Goal: Information Seeking & Learning: Learn about a topic

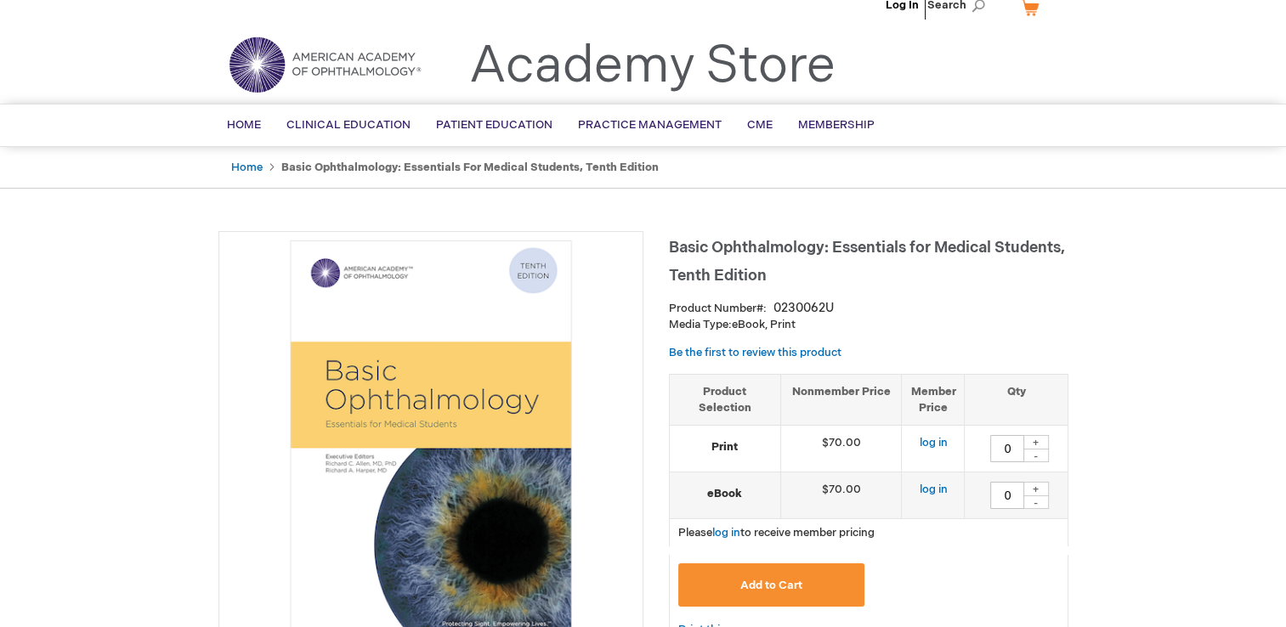
scroll to position [6, 0]
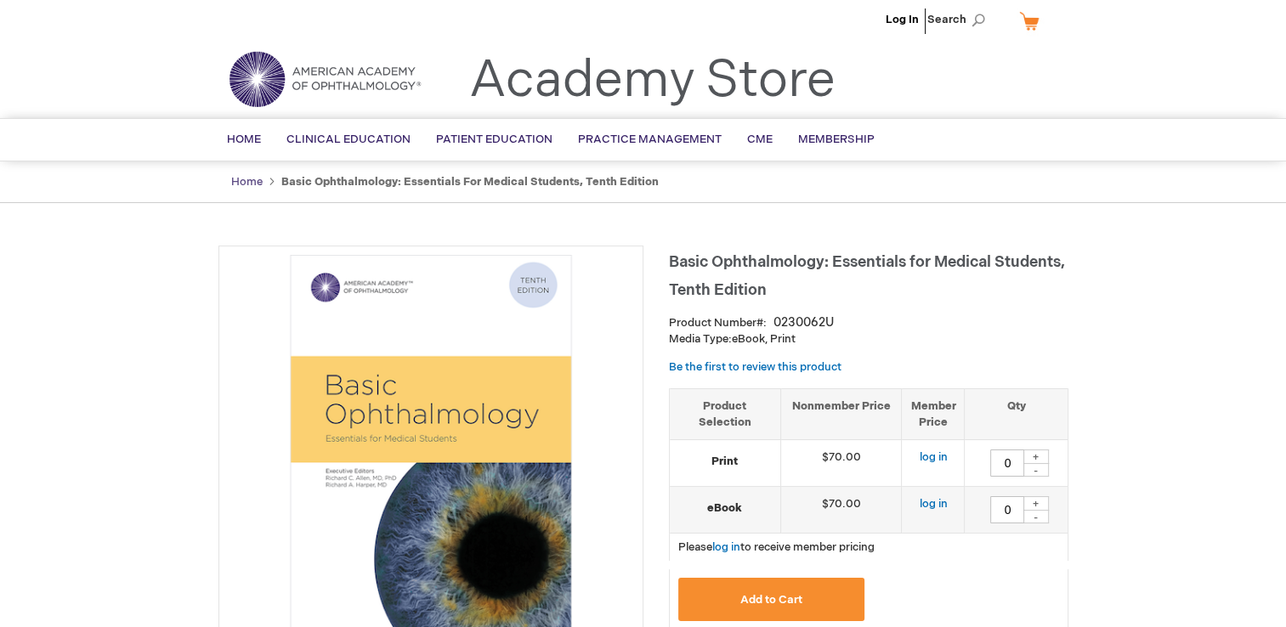
click at [232, 182] on link "Home" at bounding box center [246, 182] width 31 height 14
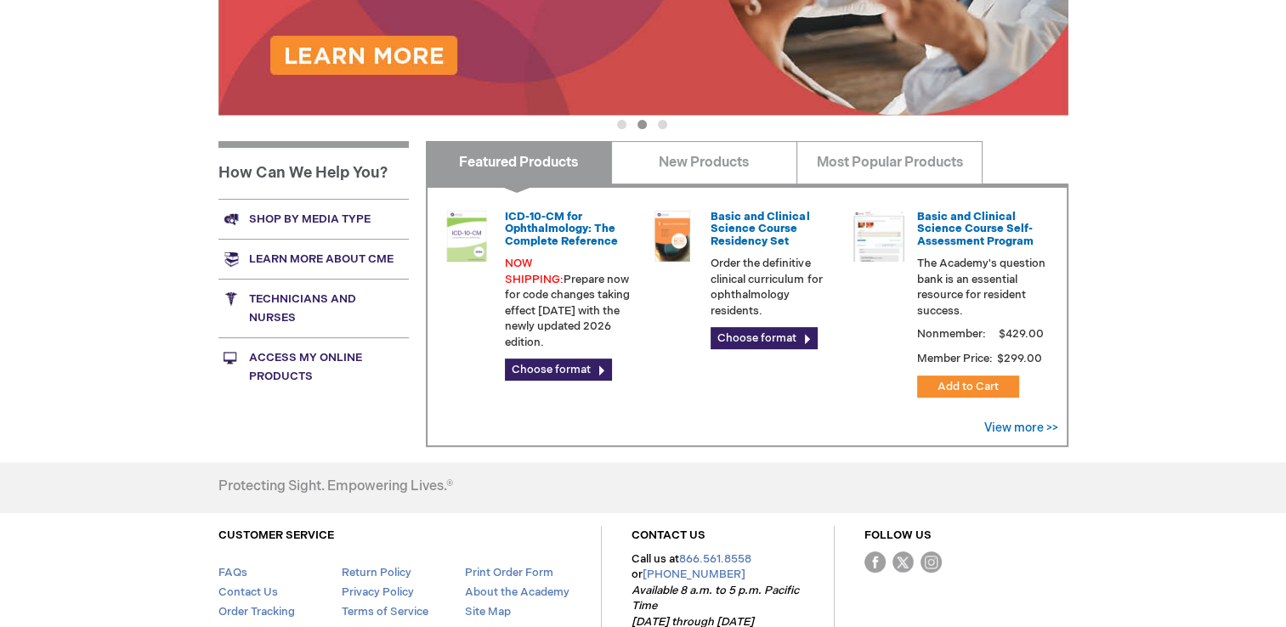
scroll to position [549, 0]
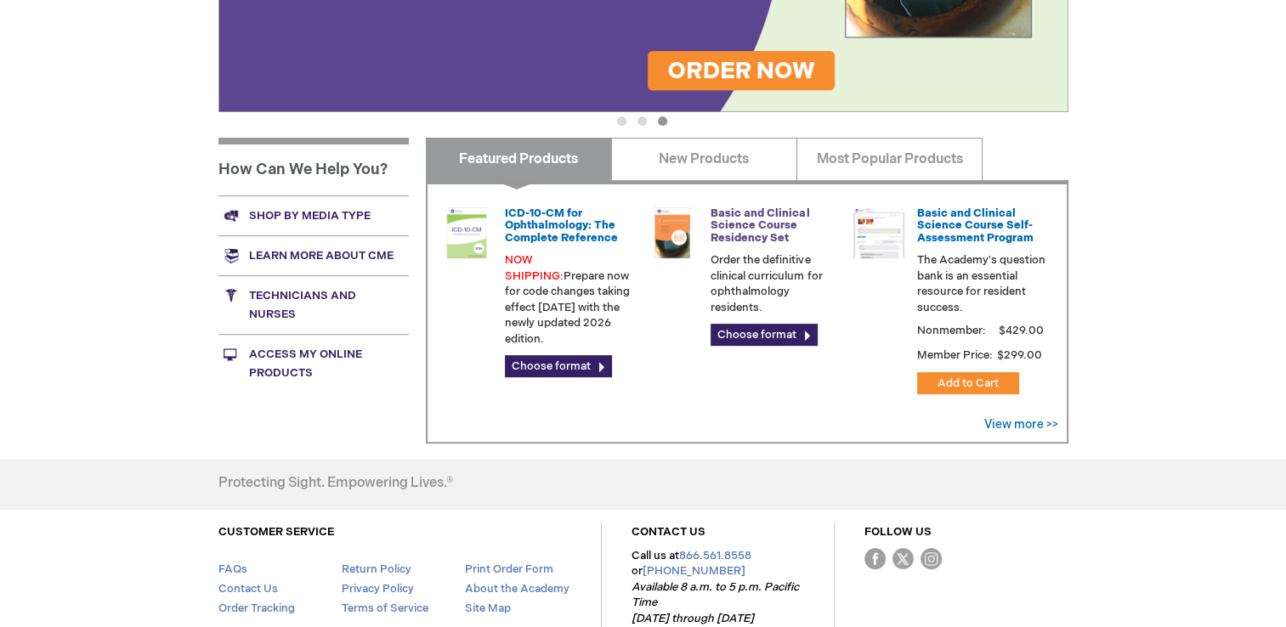
click at [726, 216] on link "Basic and Clinical Science Course Residency Set" at bounding box center [759, 225] width 99 height 38
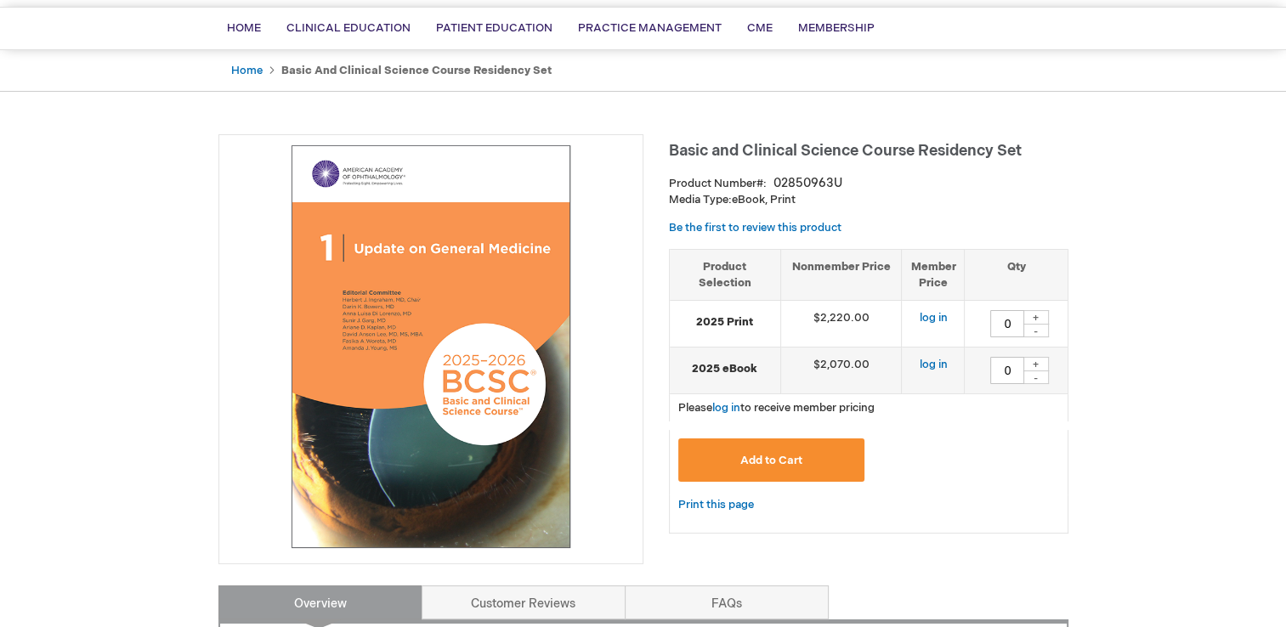
scroll to position [129, 0]
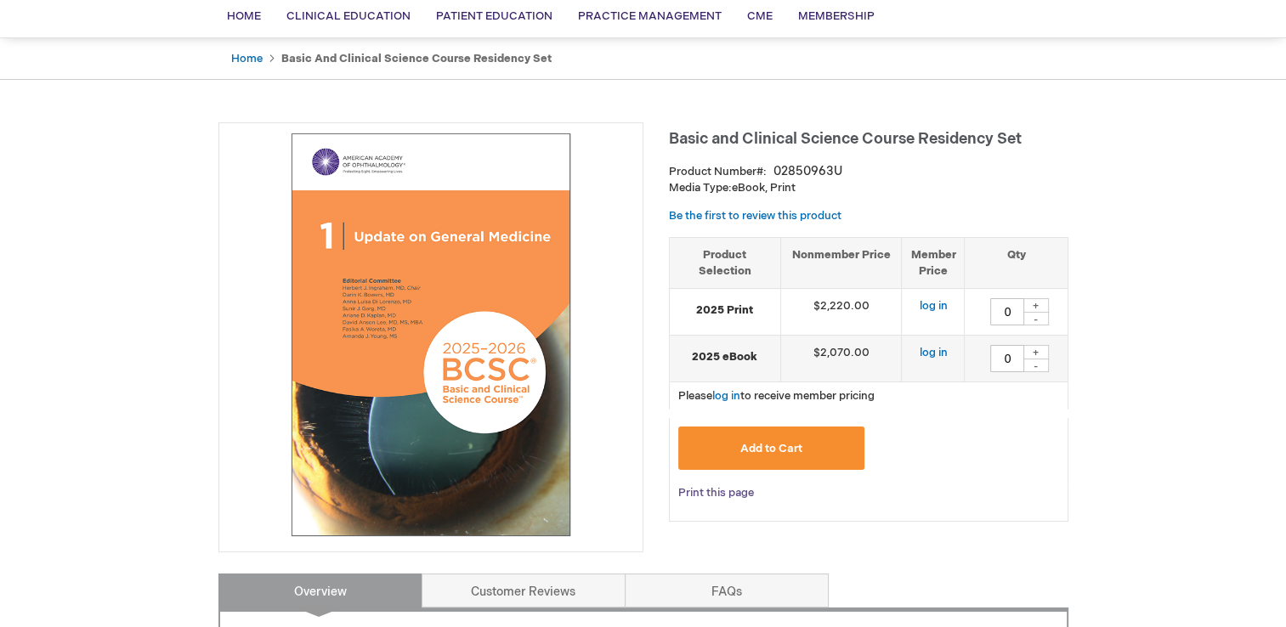
click at [727, 495] on link "Print this page" at bounding box center [716, 493] width 76 height 21
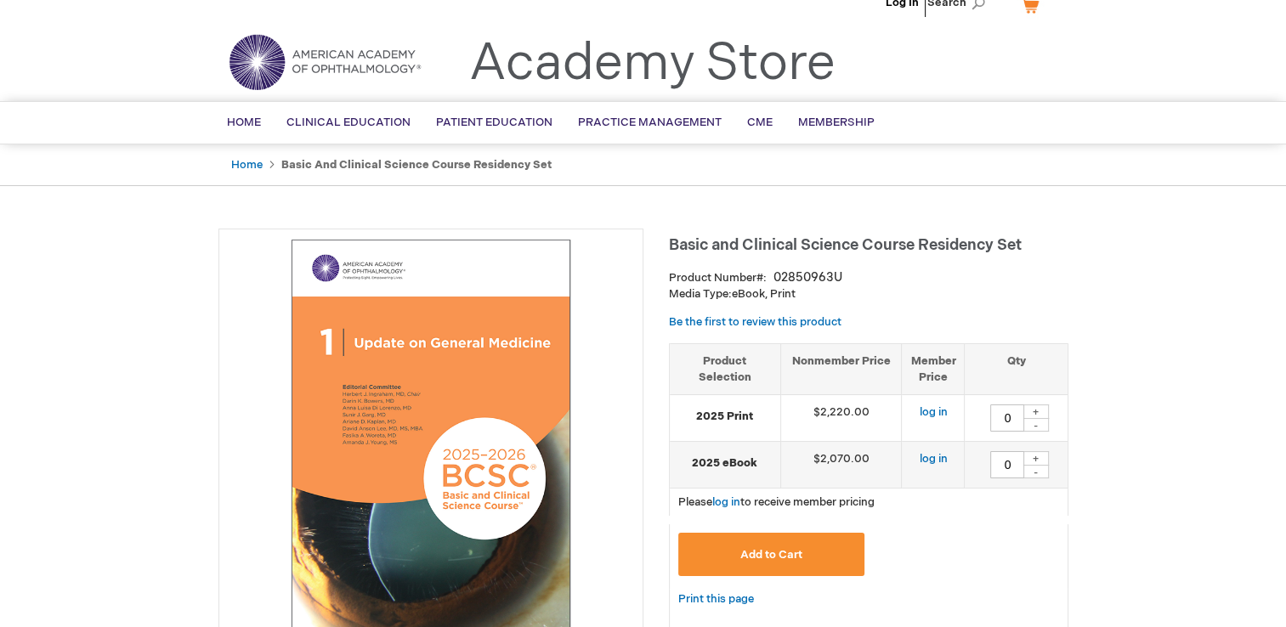
scroll to position [0, 0]
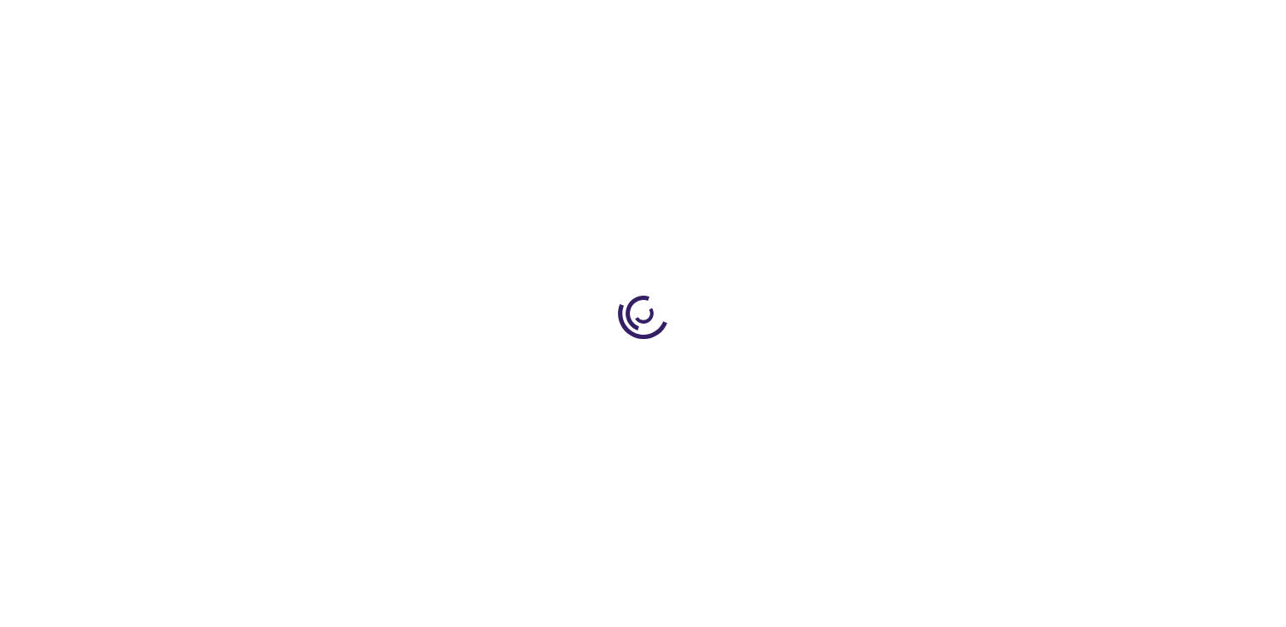
scroll to position [549, 0]
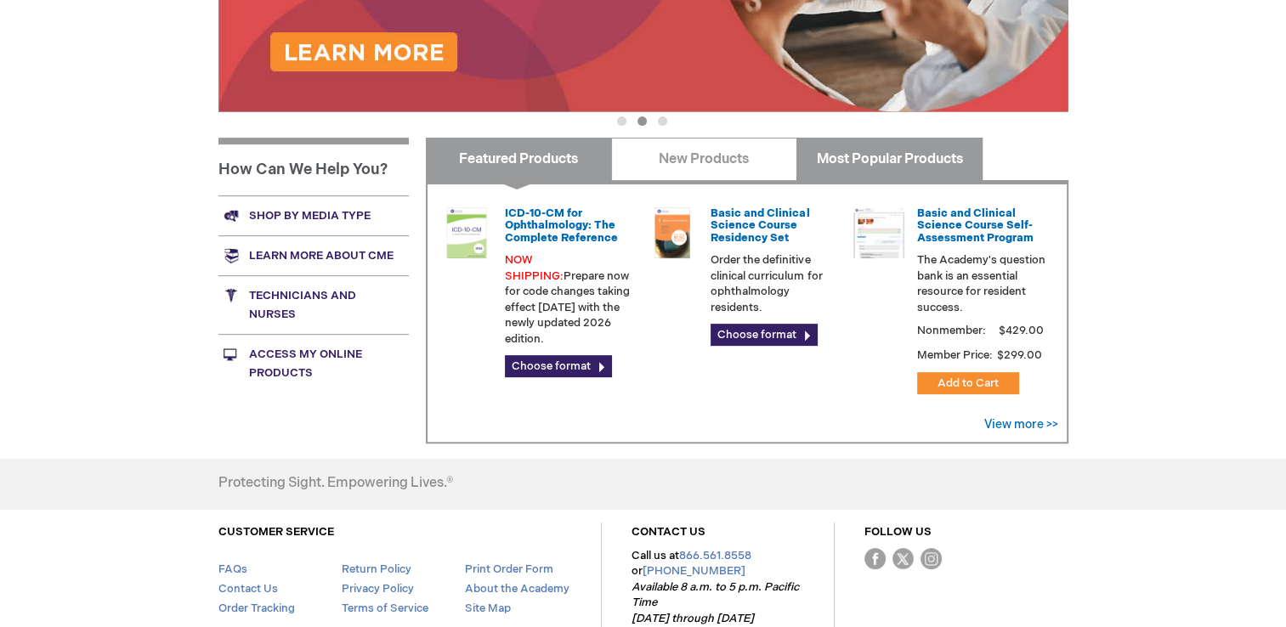
click at [862, 167] on link "Most Popular Products" at bounding box center [889, 159] width 186 height 42
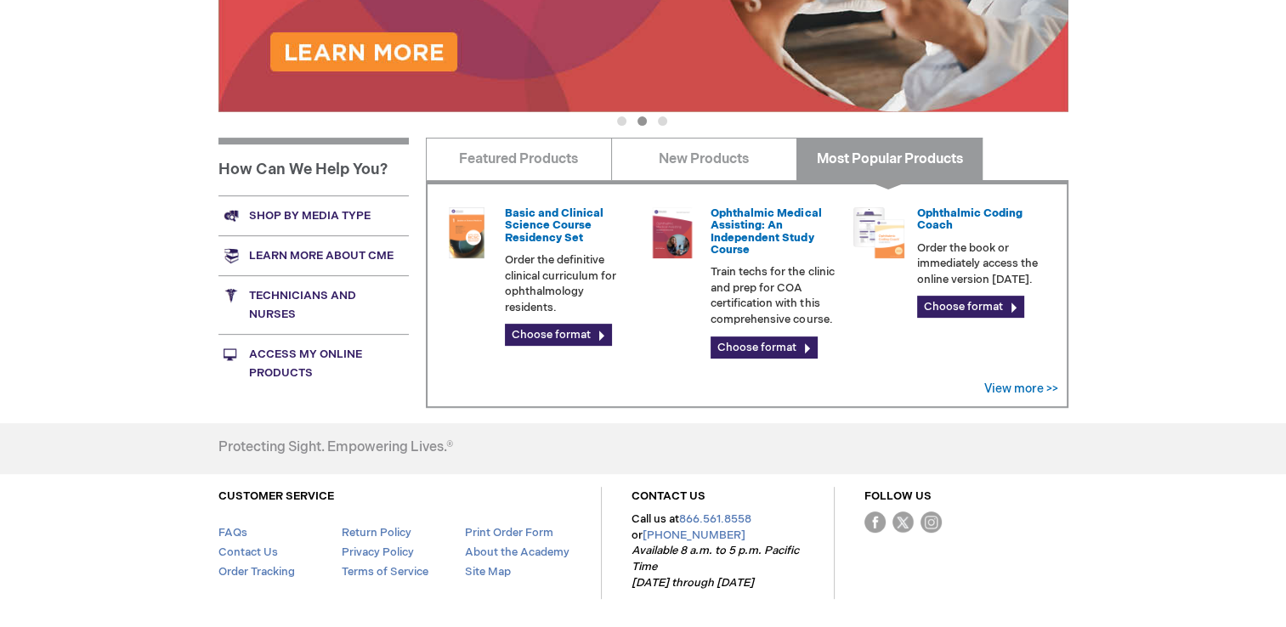
click at [318, 216] on link "Shop by media type" at bounding box center [313, 215] width 190 height 40
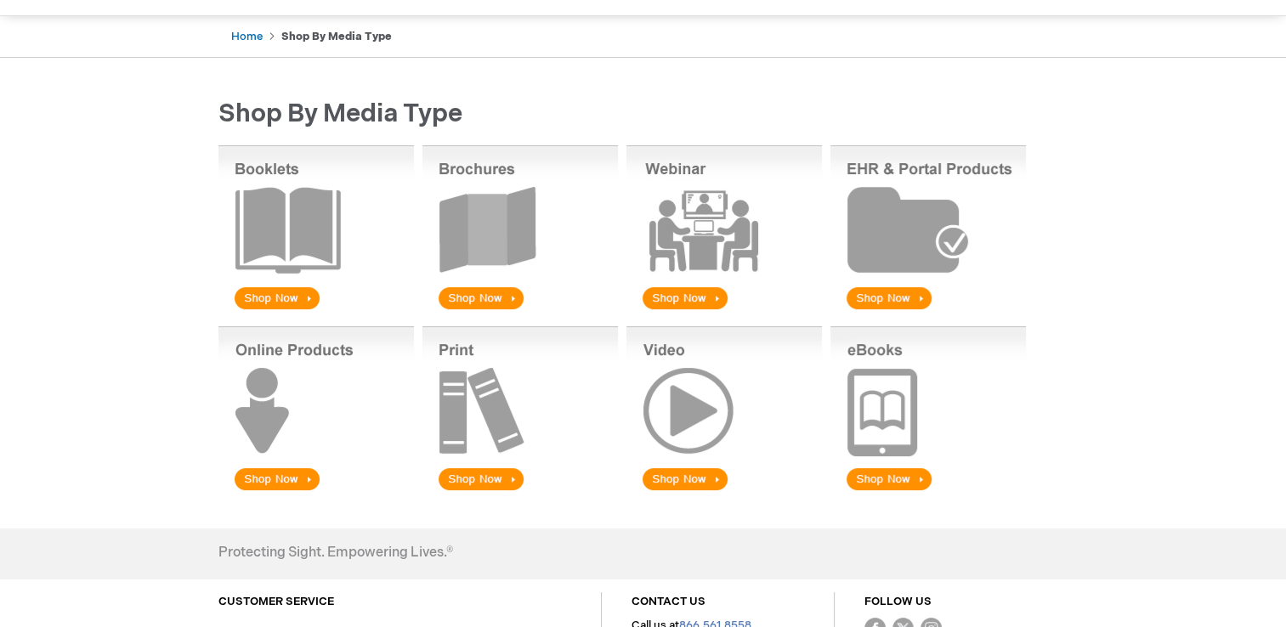
scroll to position [153, 0]
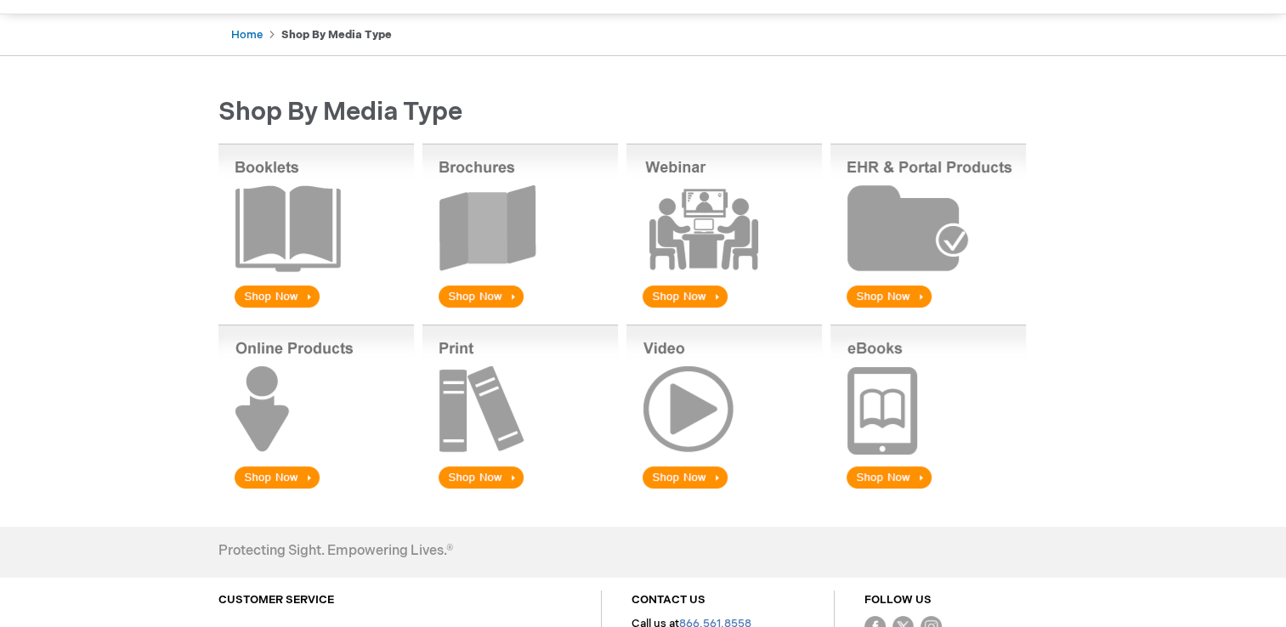
click at [873, 475] on img at bounding box center [927, 408] width 195 height 167
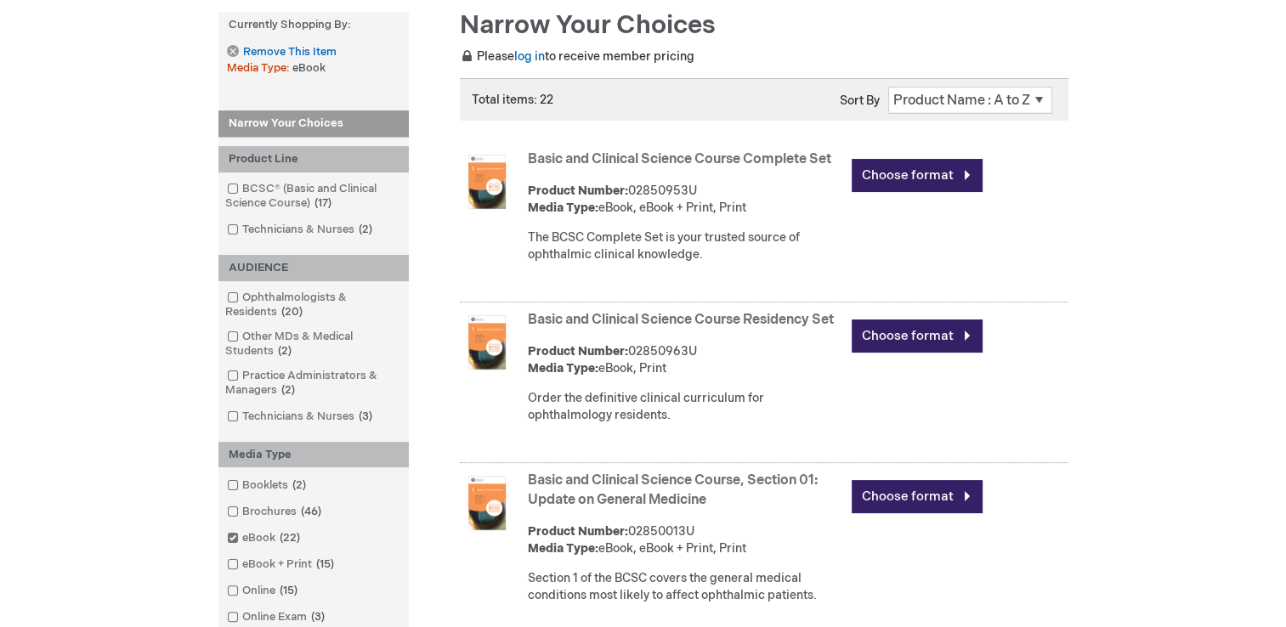
scroll to position [263, 0]
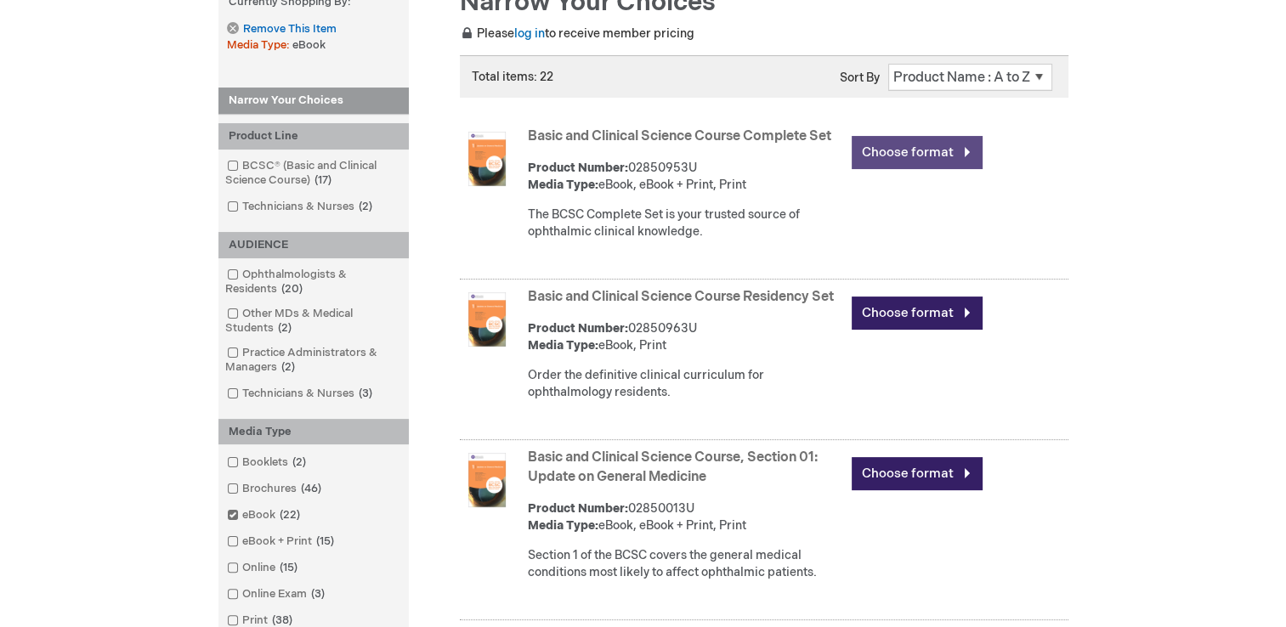
click at [918, 154] on link "Choose format" at bounding box center [916, 152] width 131 height 33
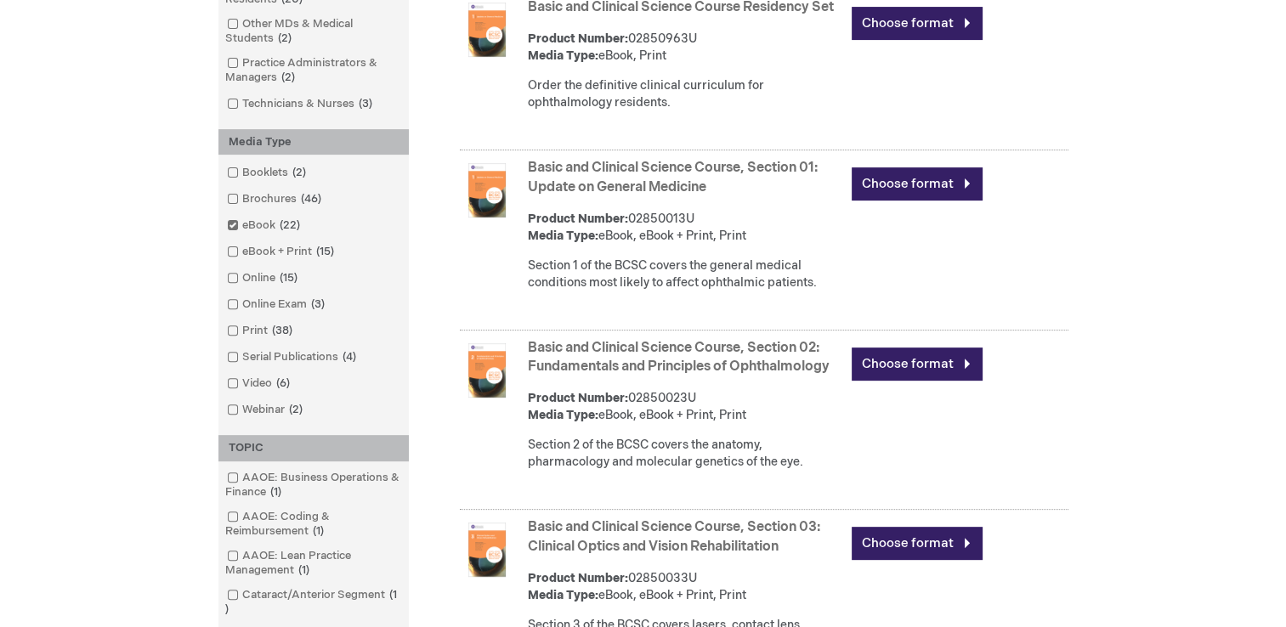
scroll to position [562, 0]
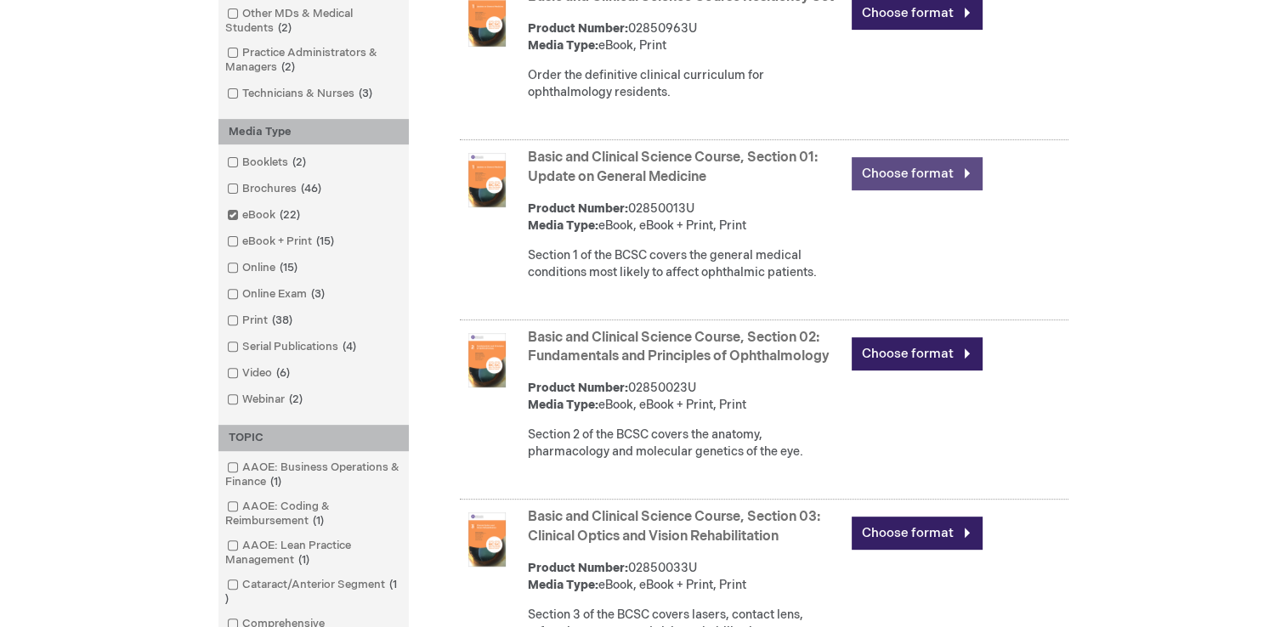
click at [870, 190] on link "Choose format" at bounding box center [916, 173] width 131 height 33
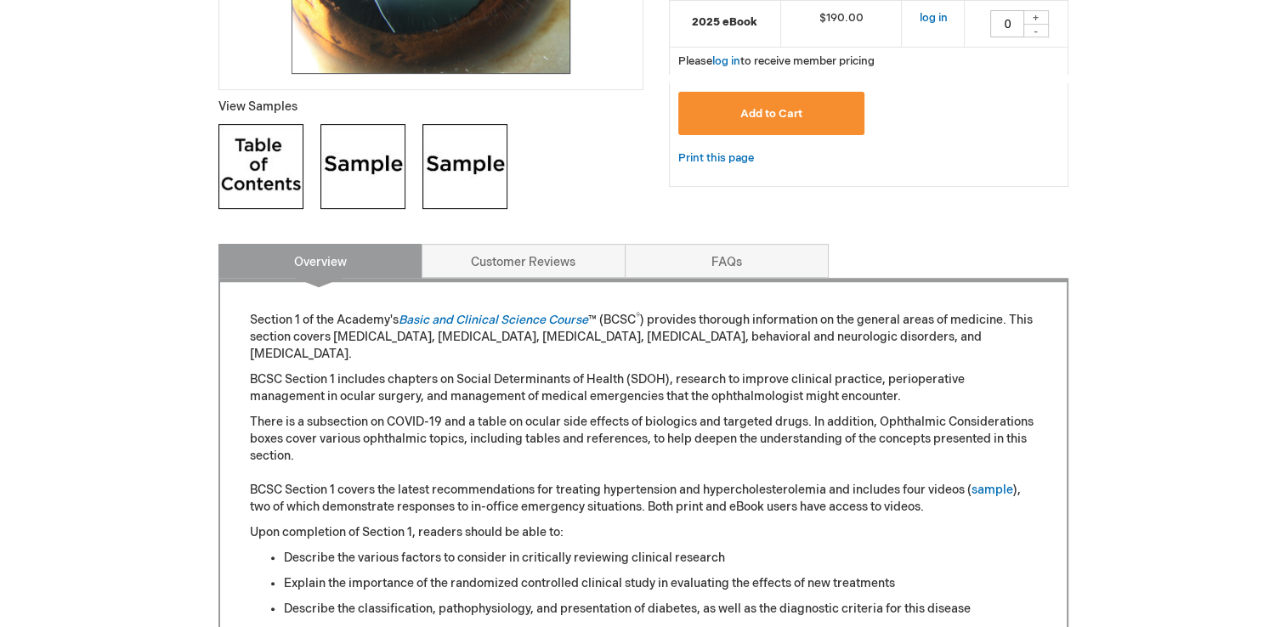
scroll to position [568, 0]
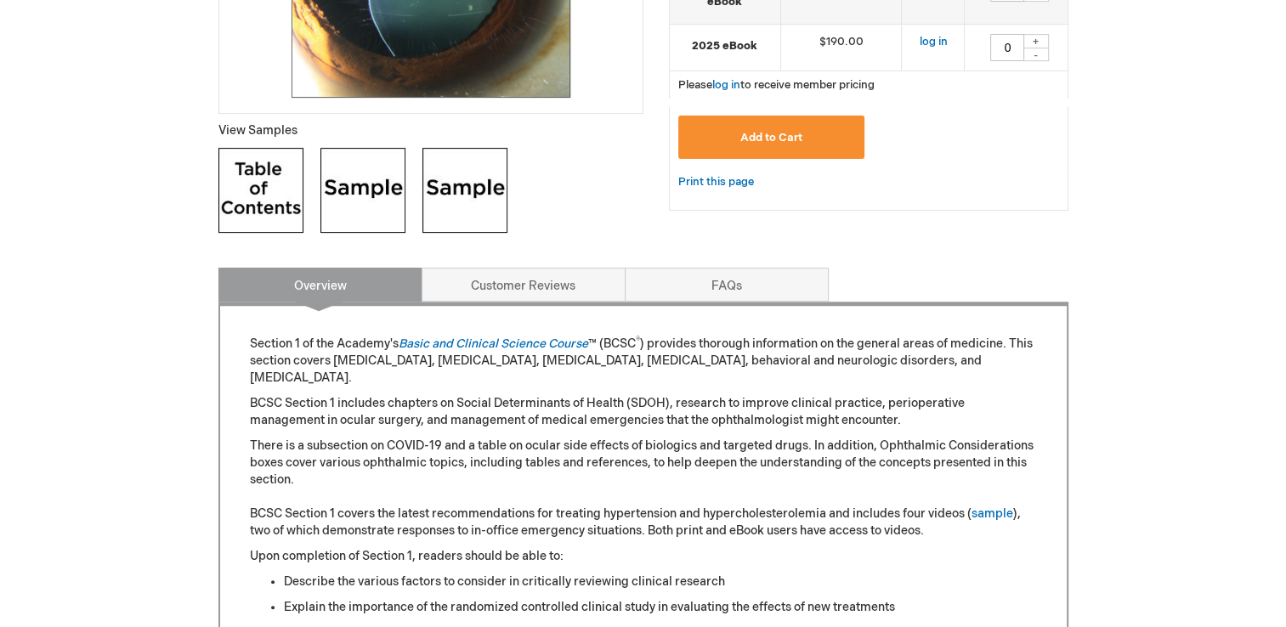
click at [276, 210] on img at bounding box center [260, 190] width 85 height 85
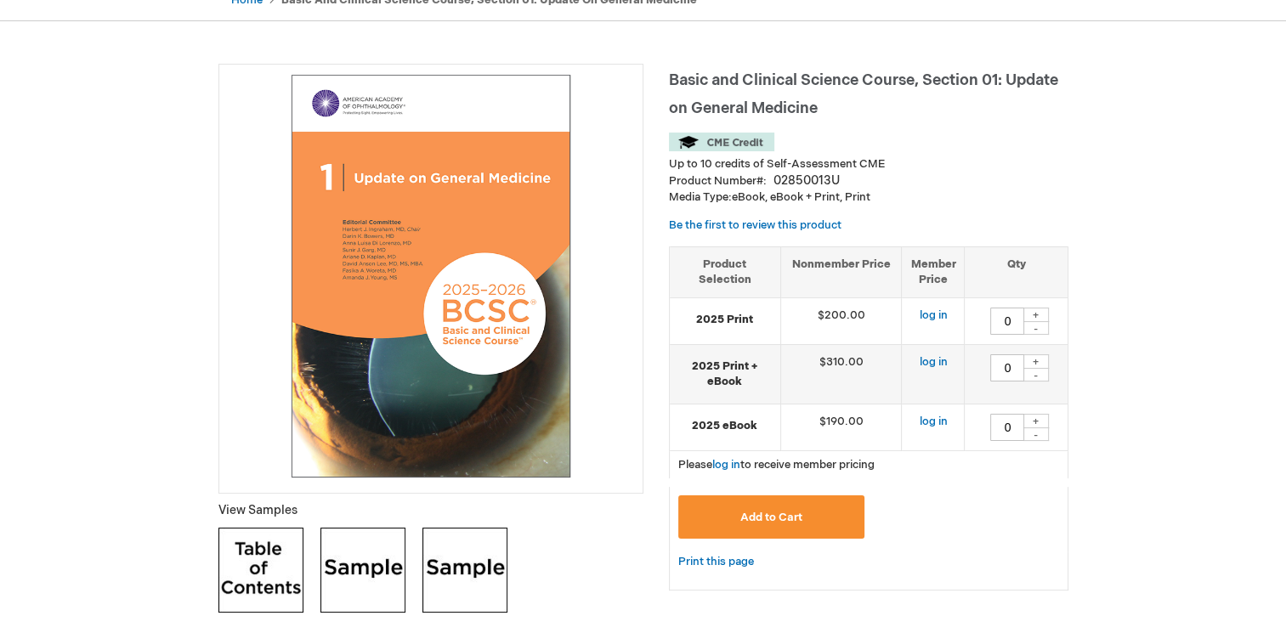
scroll to position [183, 0]
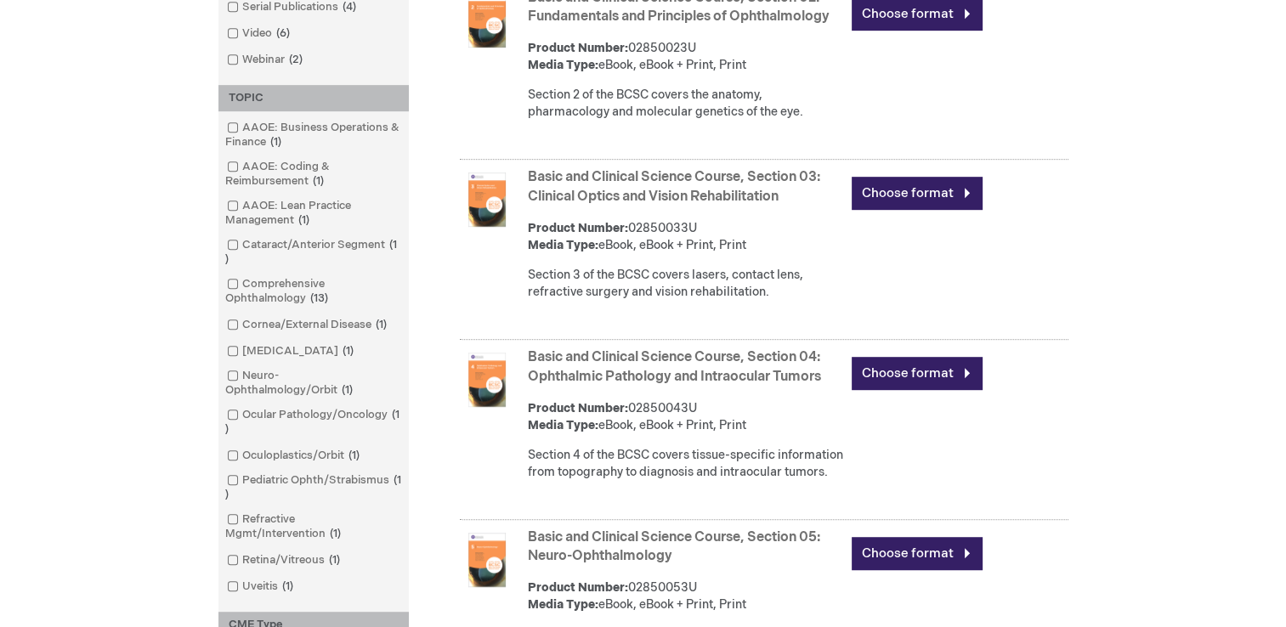
scroll to position [647, 0]
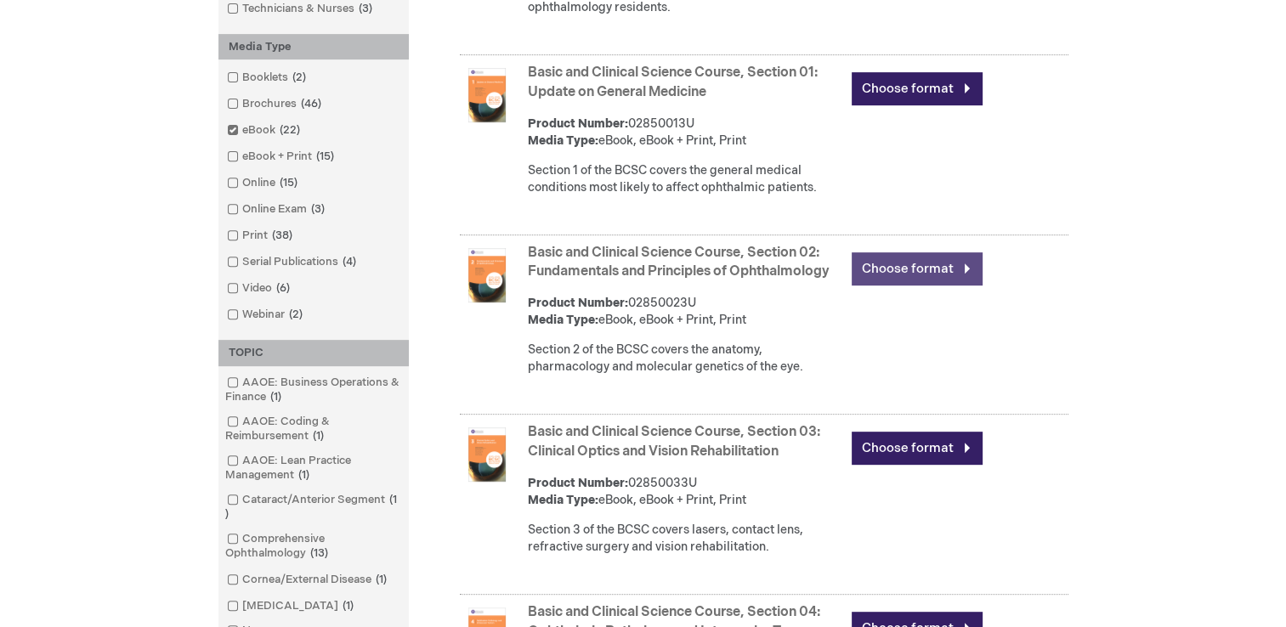
click at [896, 277] on link "Choose format" at bounding box center [916, 268] width 131 height 33
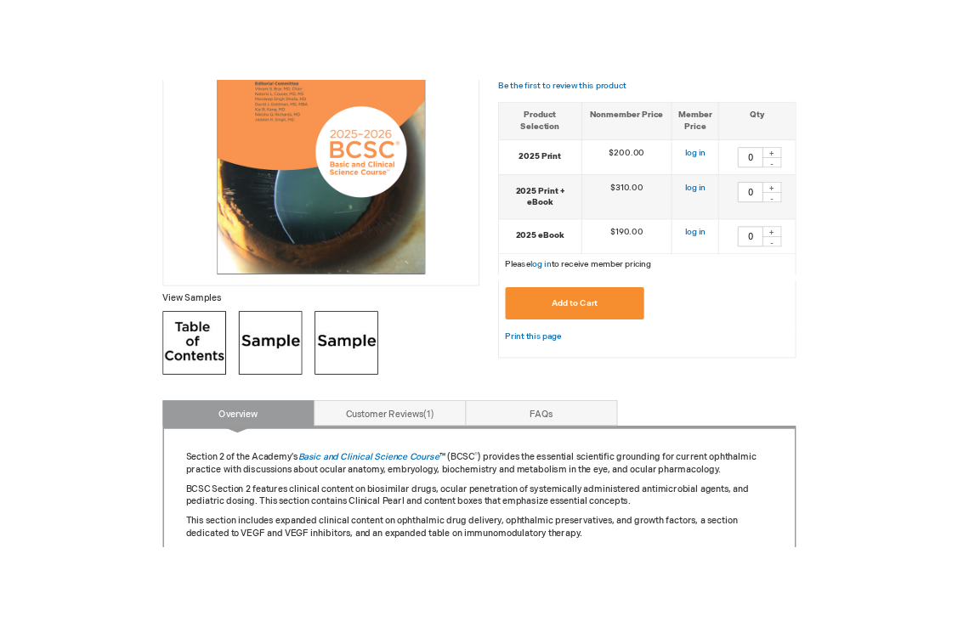
scroll to position [391, 0]
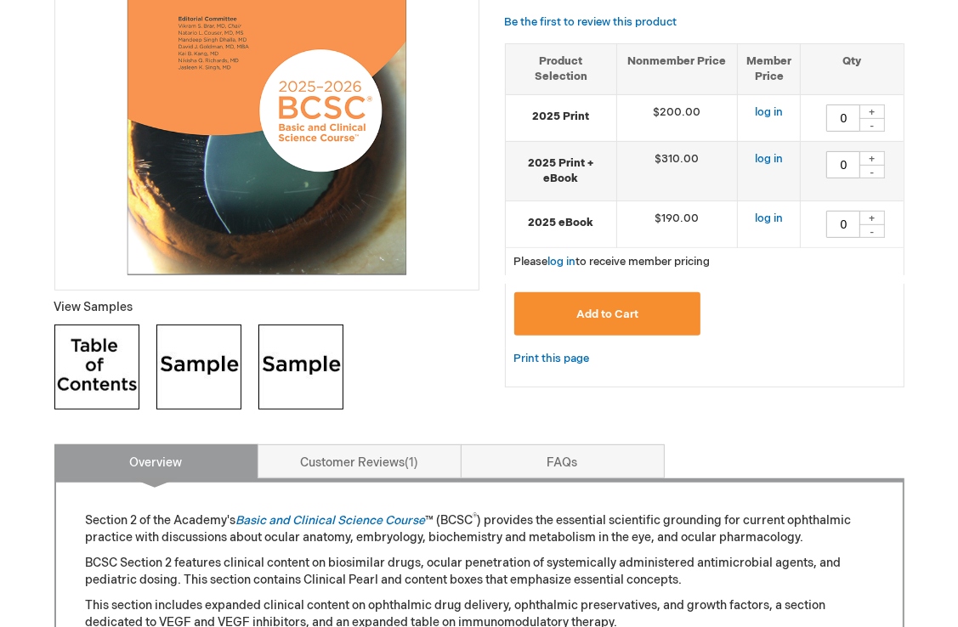
click at [111, 381] on img at bounding box center [96, 367] width 85 height 85
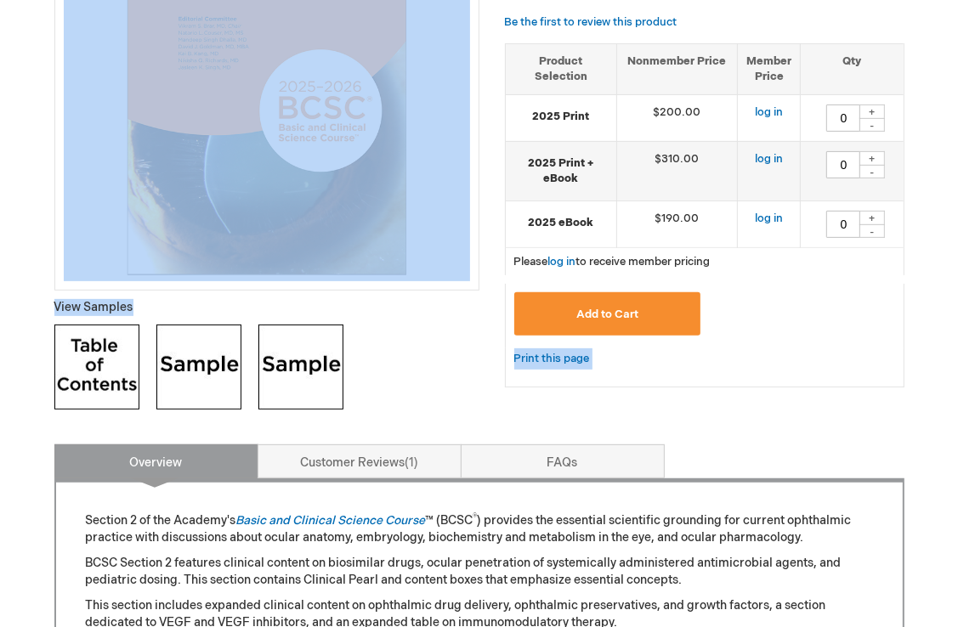
drag, startPoint x: 400, startPoint y: 373, endPoint x: 1215, endPoint y: 383, distance: 814.9
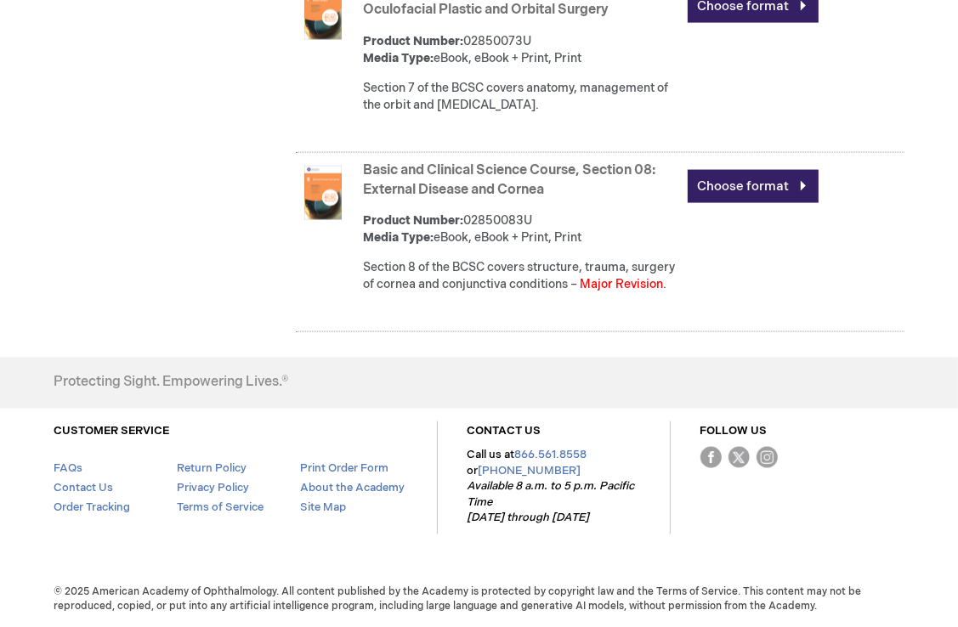
scroll to position [1859, 0]
